Goal: Transaction & Acquisition: Purchase product/service

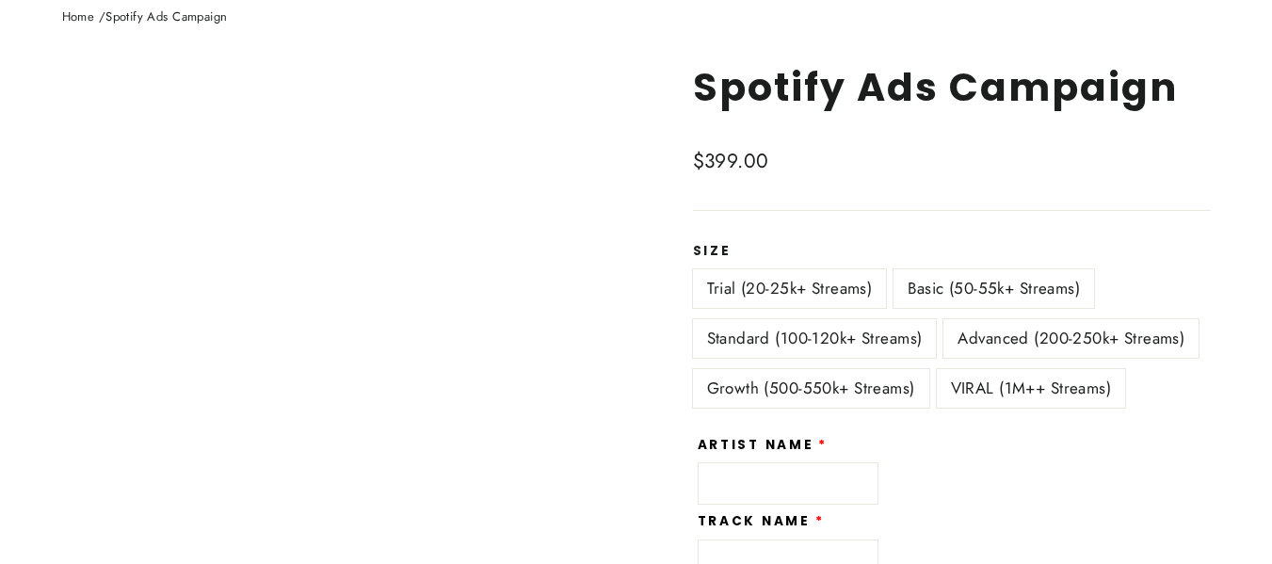
scroll to position [203, 0]
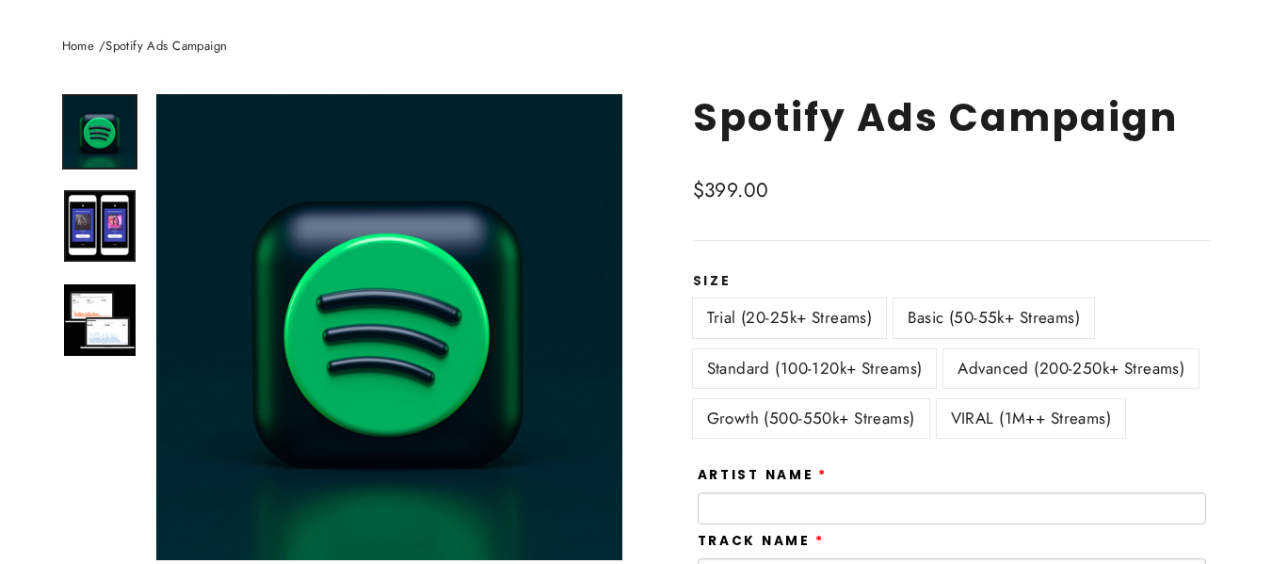
click at [103, 217] on img at bounding box center [100, 226] width 72 height 72
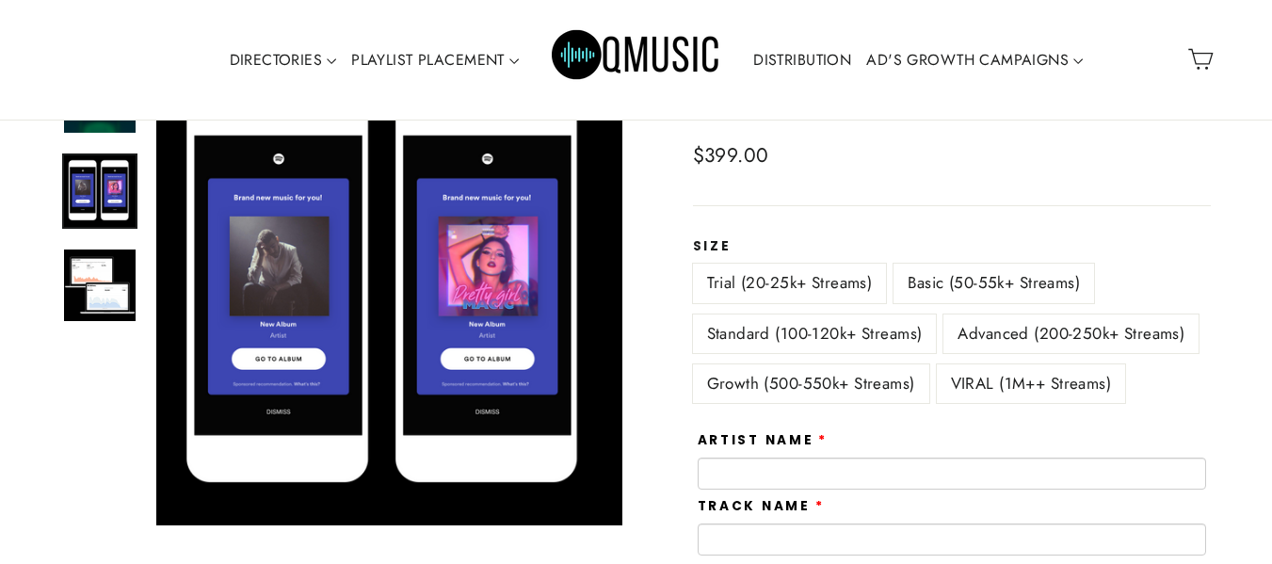
scroll to position [238, 0]
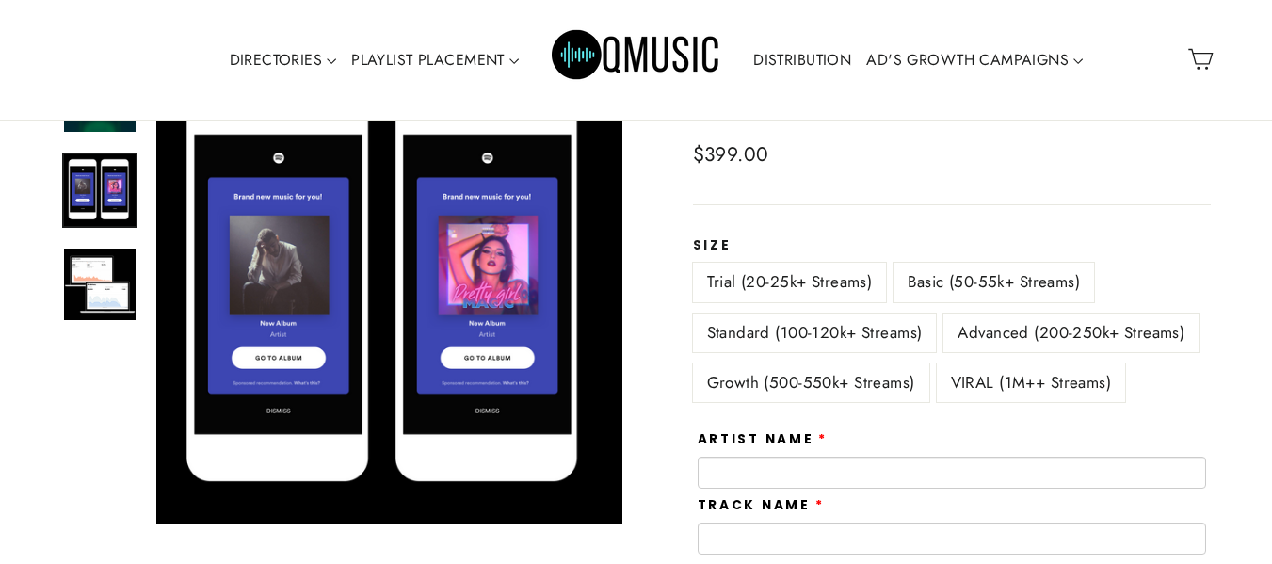
click at [942, 296] on label "Basic (50-55k+ Streams)" at bounding box center [994, 282] width 201 height 39
click at [859, 331] on label "Standard (100-120k+ Streams)" at bounding box center [815, 333] width 244 height 39
click at [868, 382] on label "Growth (500-550k+ Streams)" at bounding box center [811, 383] width 236 height 39
click at [1013, 375] on label "VIRAL (1M++ Streams)" at bounding box center [1031, 383] width 189 height 39
click at [1043, 329] on label "Advanced (200-250k+ Streams)" at bounding box center [1071, 333] width 255 height 39
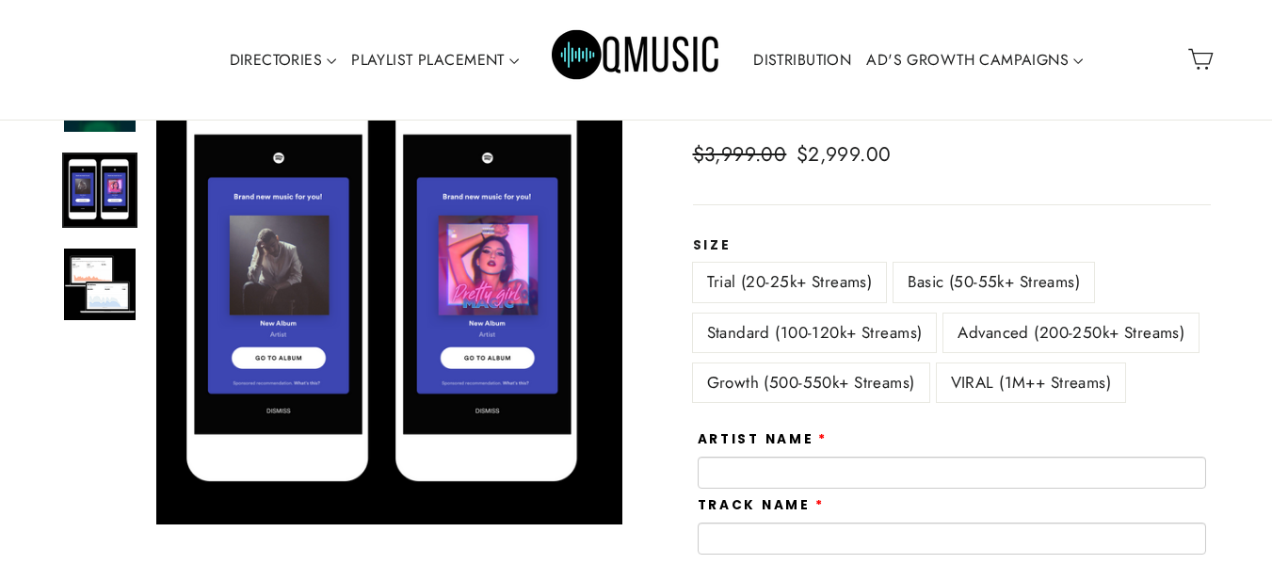
click at [867, 270] on label "Trial (20-25k+ Streams)" at bounding box center [790, 282] width 194 height 39
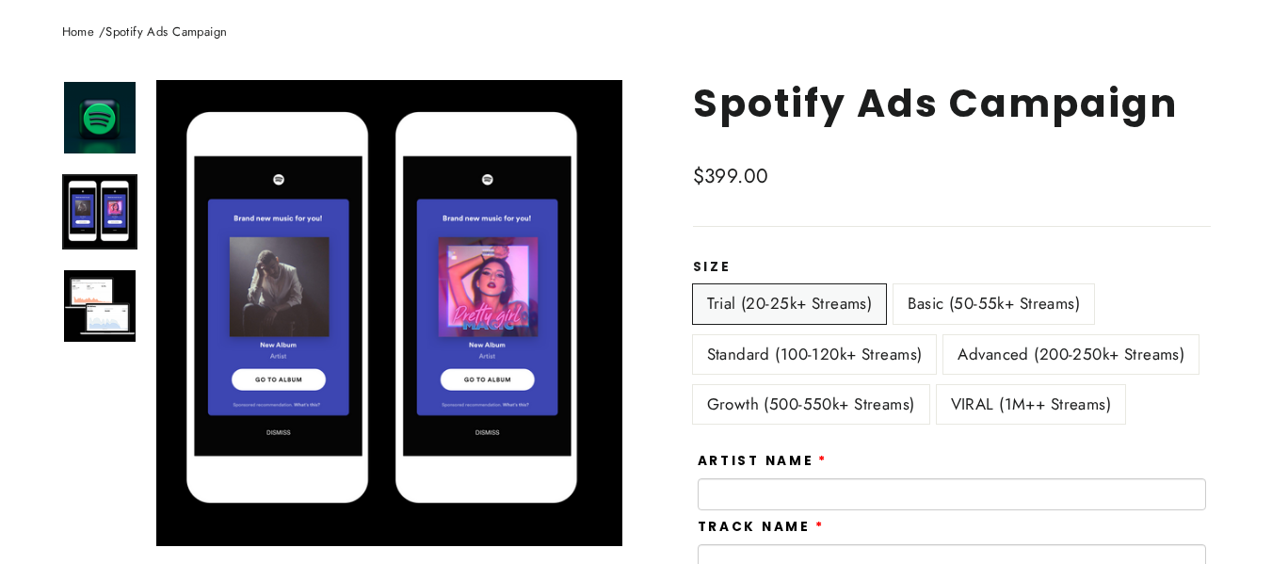
scroll to position [218, 0]
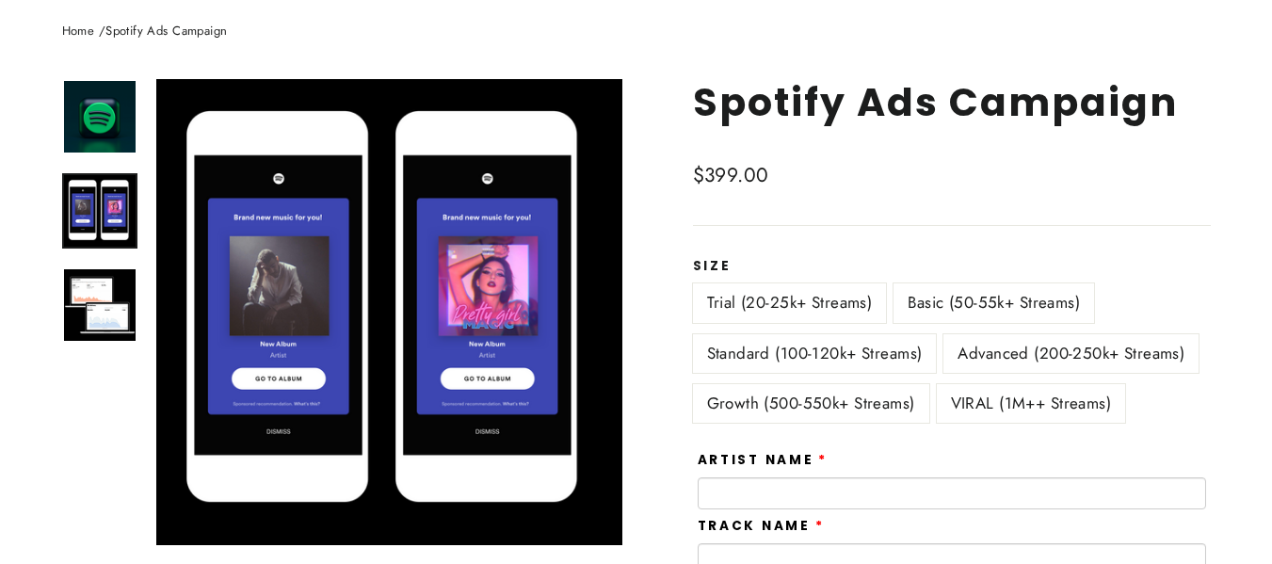
click at [1007, 282] on div "Size Trial (20-25k+ Streams) Basic (50-55k+ Streams) Standard (100-120k+ Stream…" at bounding box center [952, 346] width 518 height 175
click at [966, 299] on label "Basic (50-55k+ Streams)" at bounding box center [994, 303] width 201 height 39
click at [967, 312] on label "Basic (50-55k+ Streams)" at bounding box center [994, 303] width 201 height 39
click at [832, 345] on label "Standard (100-120k+ Streams)" at bounding box center [815, 353] width 244 height 39
click at [839, 395] on label "Growth (500-550k+ Streams)" at bounding box center [811, 403] width 236 height 39
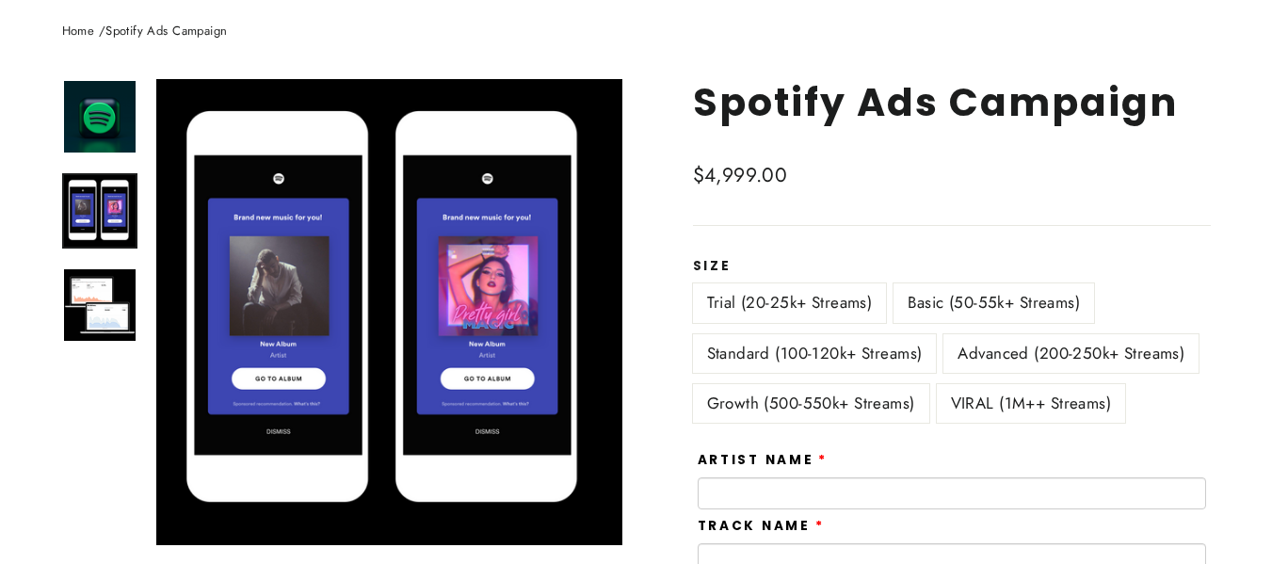
click at [1007, 374] on div "Advanced (200-250k+ Streams)" at bounding box center [1075, 359] width 263 height 50
click at [1012, 386] on label "VIRAL (1M++ Streams)" at bounding box center [1031, 403] width 189 height 39
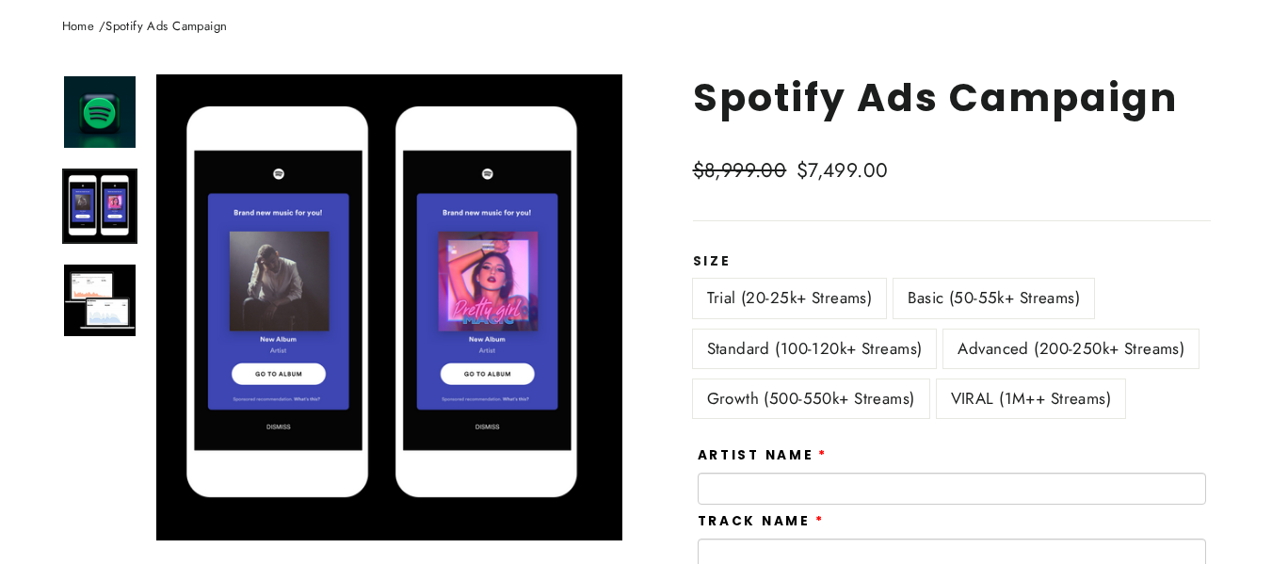
scroll to position [223, 0]
